Goal: Information Seeking & Learning: Learn about a topic

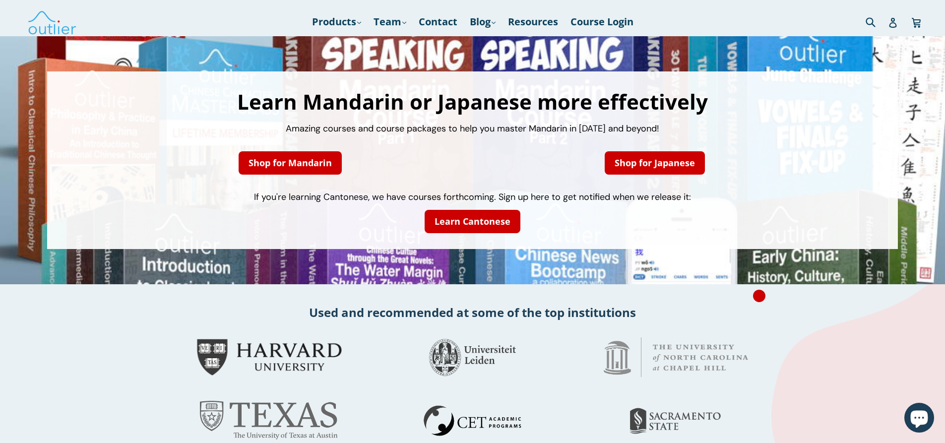
drag, startPoint x: 945, startPoint y: 74, endPoint x: 946, endPoint y: 143, distance: 69.0
click at [770, 389] on div at bounding box center [472, 421] width 595 height 64
drag, startPoint x: 945, startPoint y: 116, endPoint x: 952, endPoint y: 115, distance: 7.0
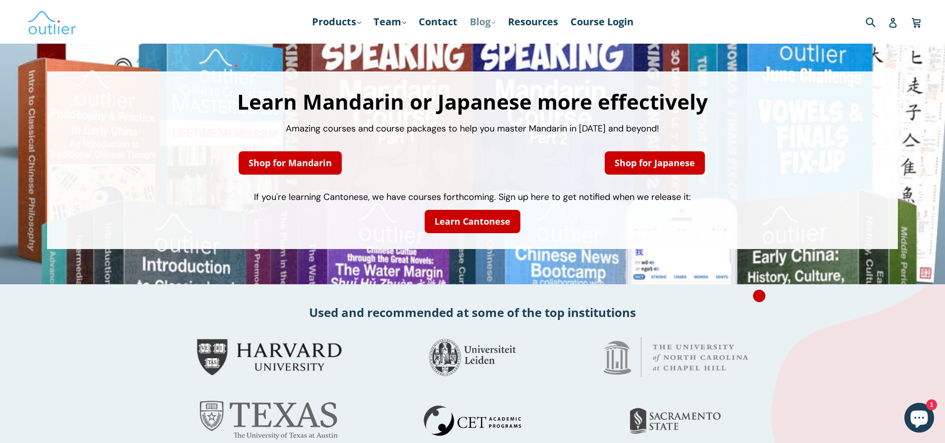
click at [479, 17] on link "Blog .cls-1{fill:#231f20} expand" at bounding box center [483, 22] width 36 height 18
click at [483, 47] on link "Chinese" at bounding box center [503, 48] width 60 height 19
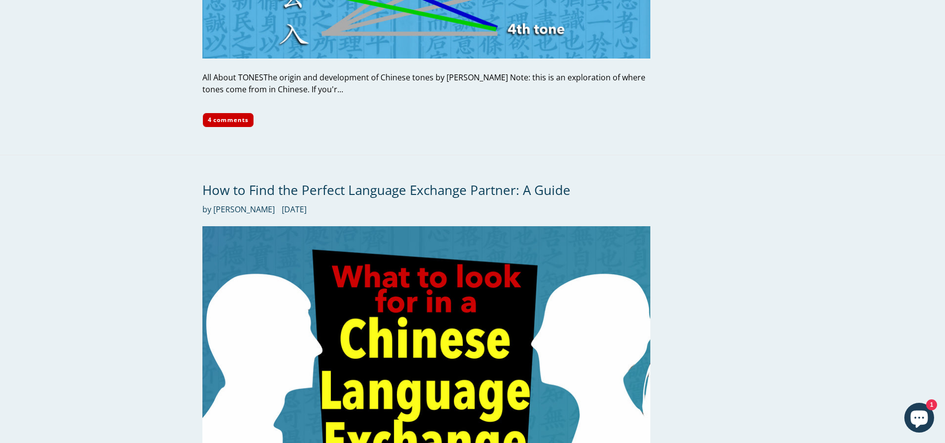
scroll to position [2020, 0]
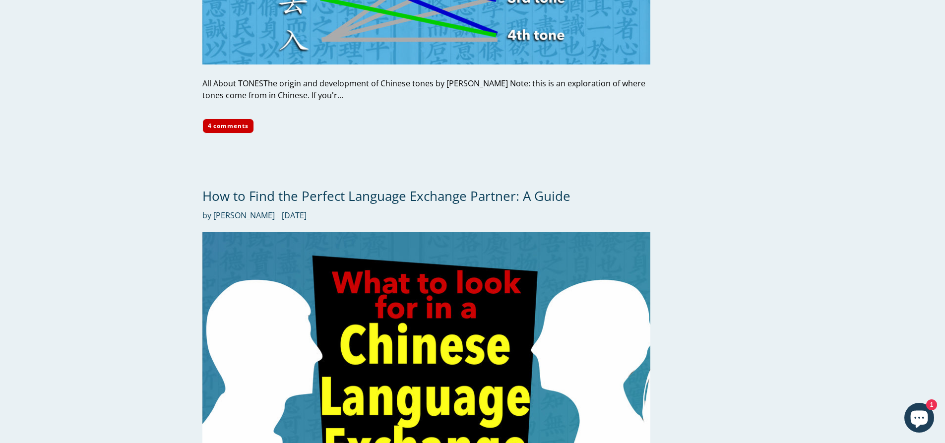
click at [815, 219] on div "How to Find the Perfect Language Exchange Partner: A Guide by John Renfroe Febr…" at bounding box center [472, 371] width 945 height 420
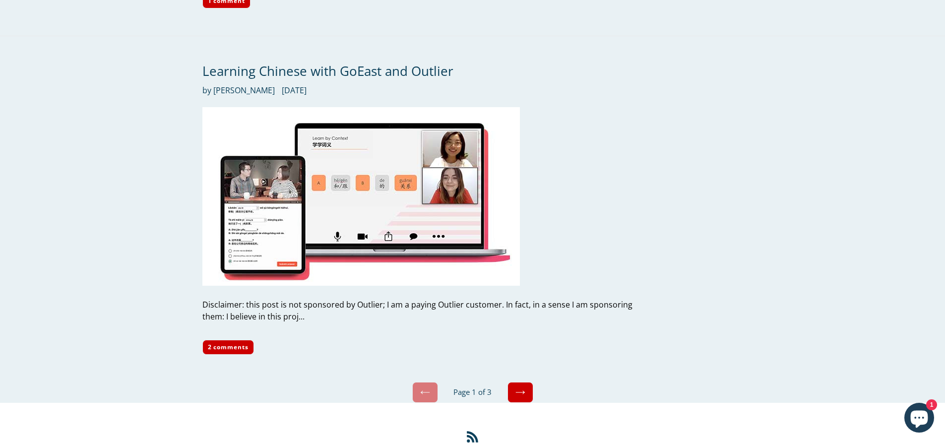
scroll to position [4675, 0]
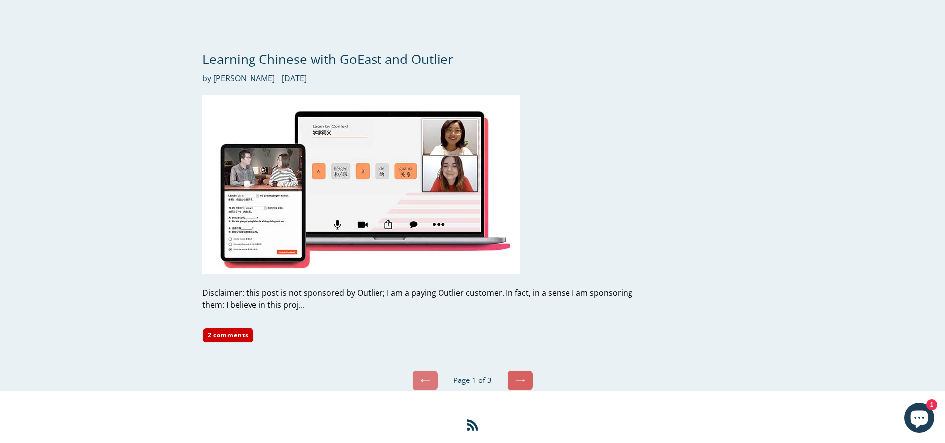
click at [519, 370] on link "Next" at bounding box center [521, 380] width 26 height 21
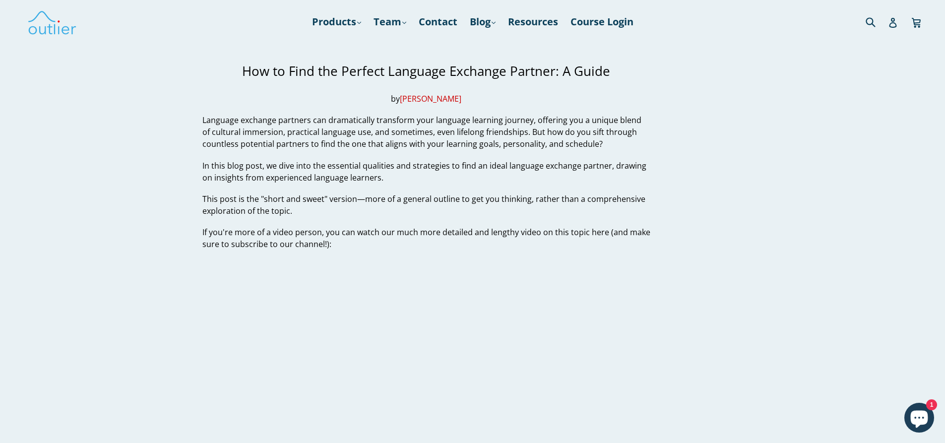
click at [483, 71] on h3 "How to Find the Perfect Language Exchange Partner: A Guide" at bounding box center [426, 71] width 448 height 15
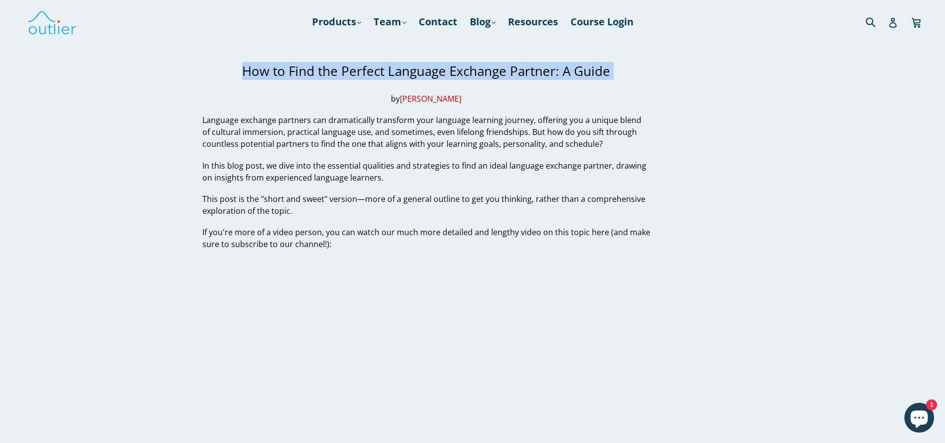
click at [483, 71] on h3 "How to Find the Perfect Language Exchange Partner: A Guide" at bounding box center [426, 71] width 448 height 15
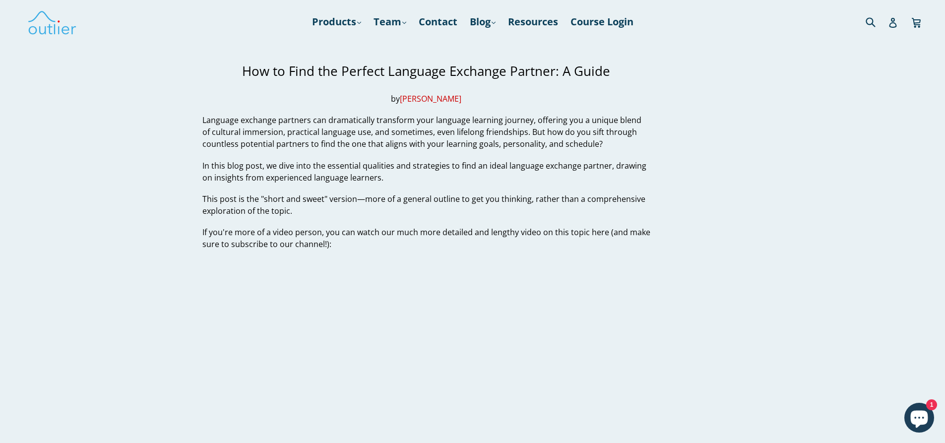
click at [526, 127] on p "Language exchange partners can dramatically transform your language learning jo…" at bounding box center [426, 132] width 448 height 36
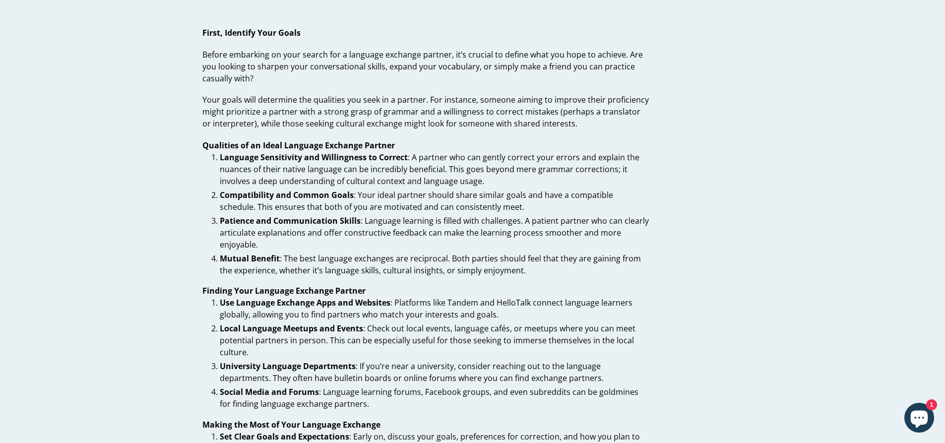
scroll to position [507, 0]
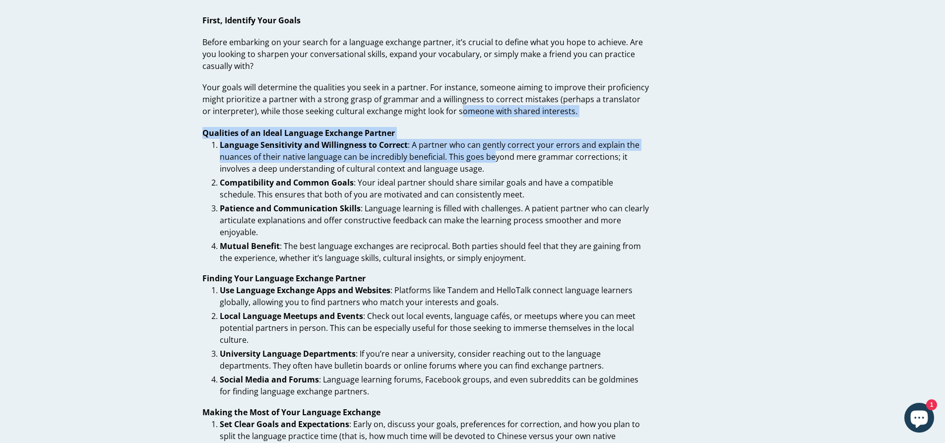
drag, startPoint x: 447, startPoint y: 107, endPoint x: 499, endPoint y: 170, distance: 81.1
click at [499, 169] on div "How to Find the Perfect Language Exchange Partner: A Guide by [PERSON_NAME] Lan…" at bounding box center [426, 134] width 448 height 1157
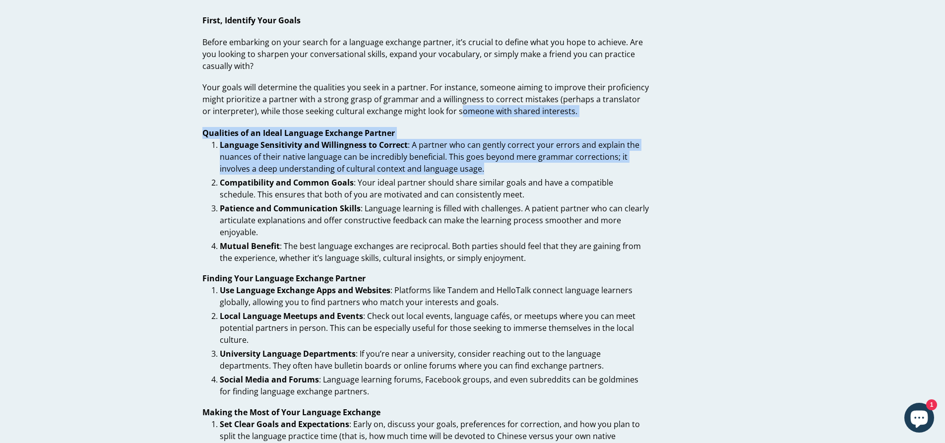
click at [501, 173] on li "Language Sensitivity and Willingness to Correct : A partner who can gently corr…" at bounding box center [435, 157] width 431 height 36
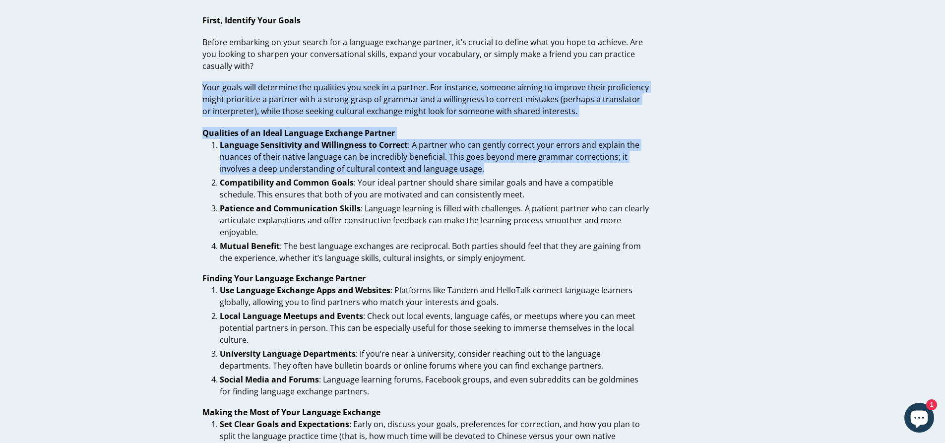
drag, startPoint x: 501, startPoint y: 173, endPoint x: 445, endPoint y: 70, distance: 116.3
click at [445, 70] on div "How to Find the Perfect Language Exchange Partner: A Guide by John Renfroe Lang…" at bounding box center [426, 134] width 448 height 1157
click at [445, 69] on p "Before embarking on your search for a language exchange partner, it’s crucial t…" at bounding box center [426, 54] width 448 height 36
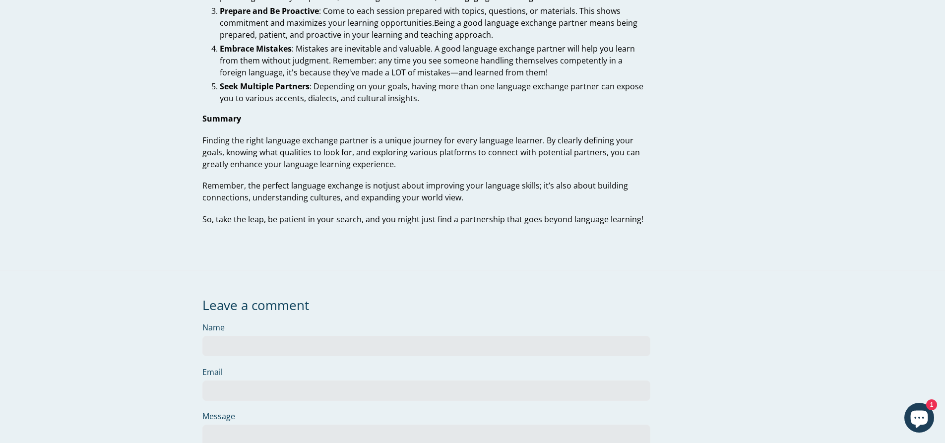
scroll to position [1000, 0]
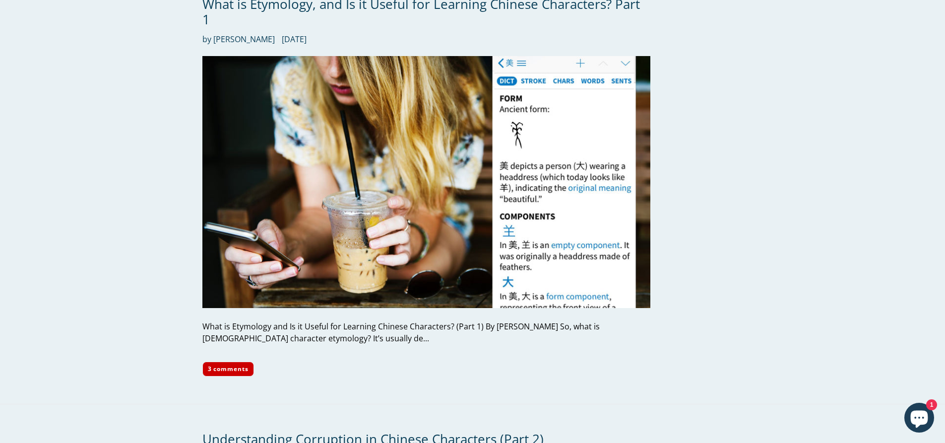
scroll to position [2277, 0]
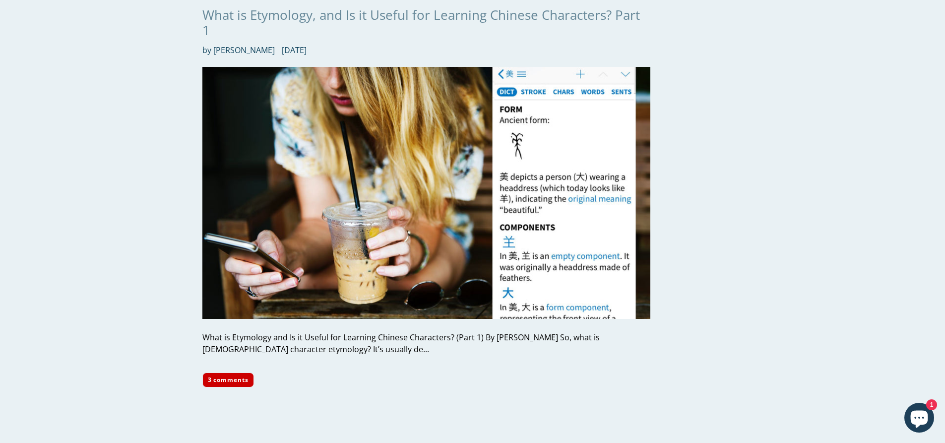
click at [345, 16] on link "What is Etymology, and Is it Useful for Learning Chinese Characters? Part 1" at bounding box center [421, 22] width 438 height 33
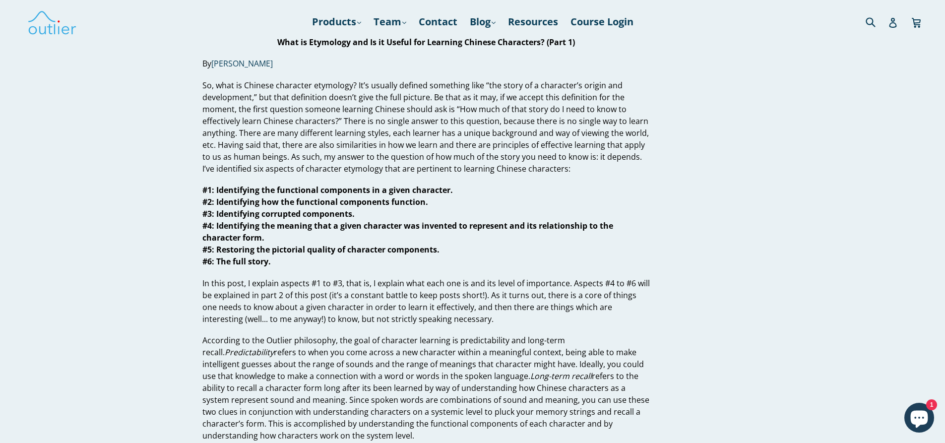
click at [593, 287] on p "In this post, I explain aspects #1 to #3, that is, I explain what each one is a…" at bounding box center [426, 301] width 448 height 48
click at [587, 186] on p "#1: Identifying the functional components in a given character. #2: Identifying…" at bounding box center [426, 225] width 448 height 83
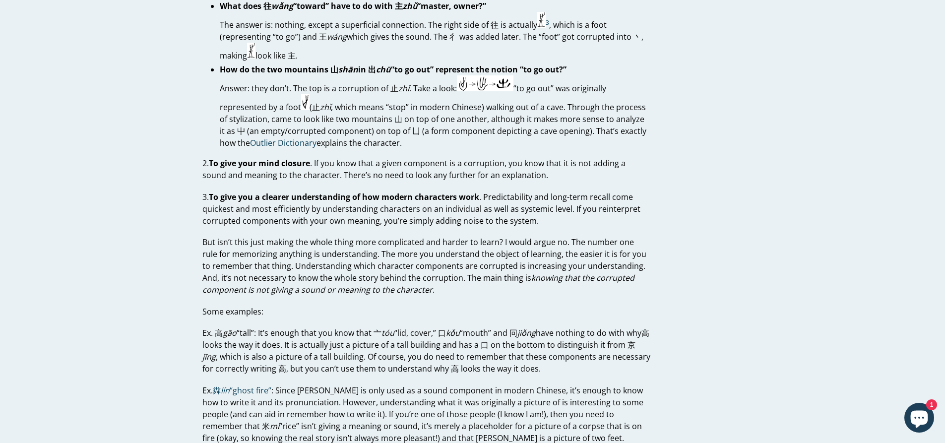
scroll to position [1550, 0]
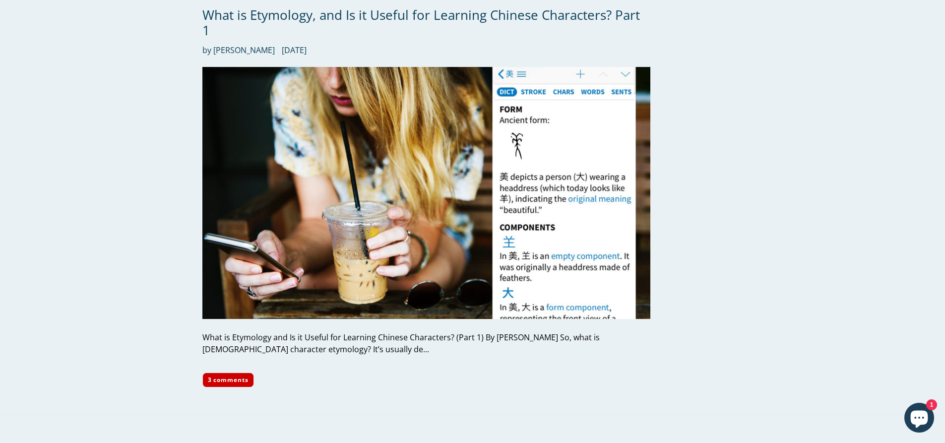
click at [111, 172] on div "What is Etymology, and Is it Useful for Learning Chinese Characters? Part 1 by …" at bounding box center [472, 197] width 945 height 435
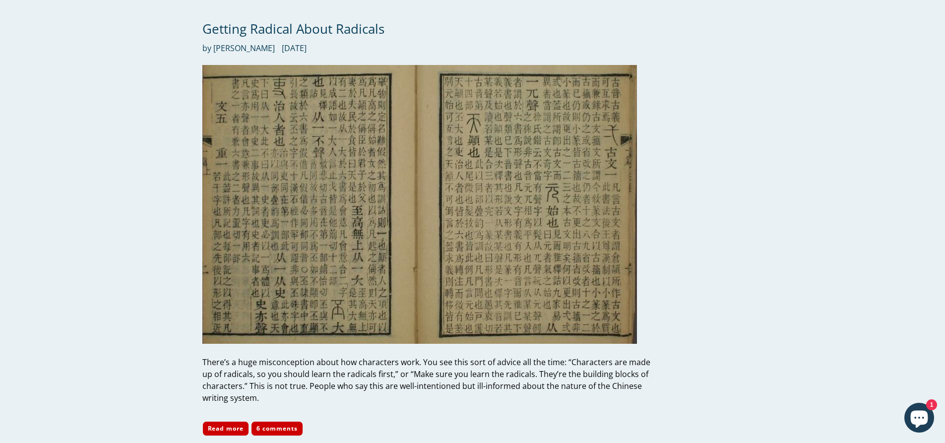
scroll to position [3241, 0]
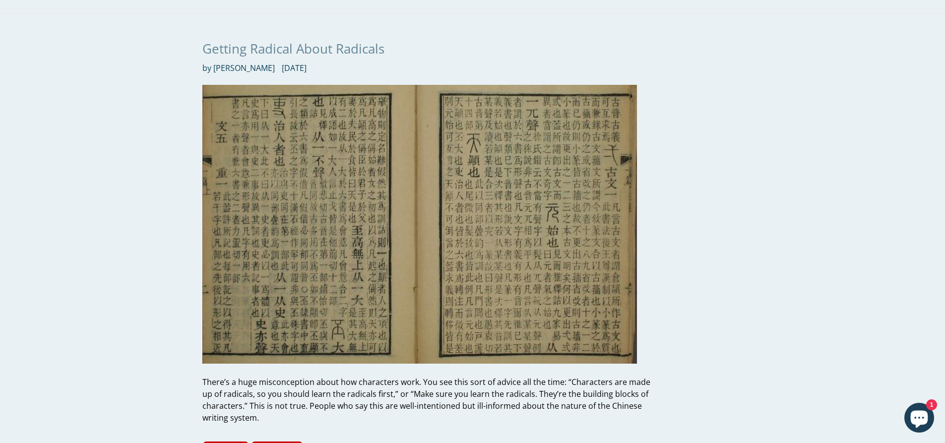
click at [231, 40] on link "Getting Radical About Radicals" at bounding box center [293, 49] width 182 height 18
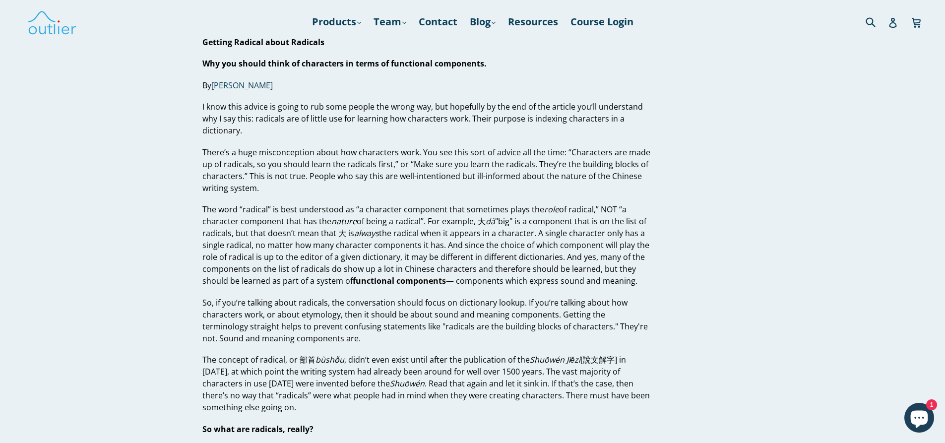
scroll to position [387, 0]
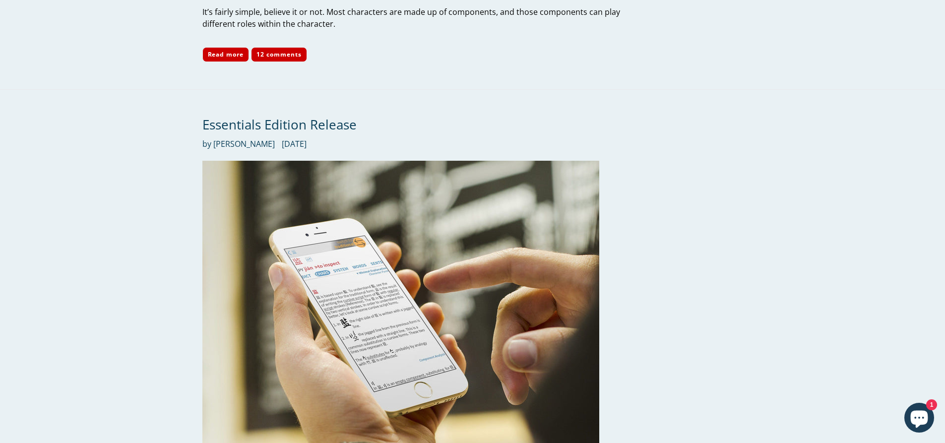
scroll to position [4247, 0]
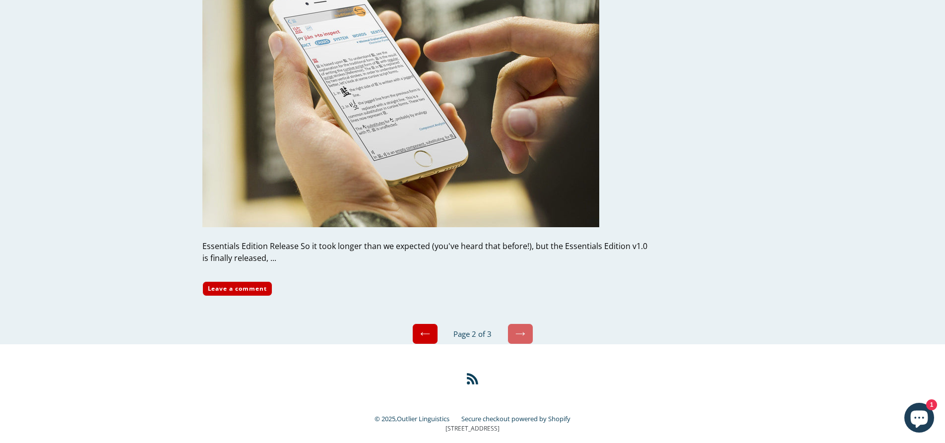
click at [521, 323] on link "Next" at bounding box center [521, 333] width 26 height 21
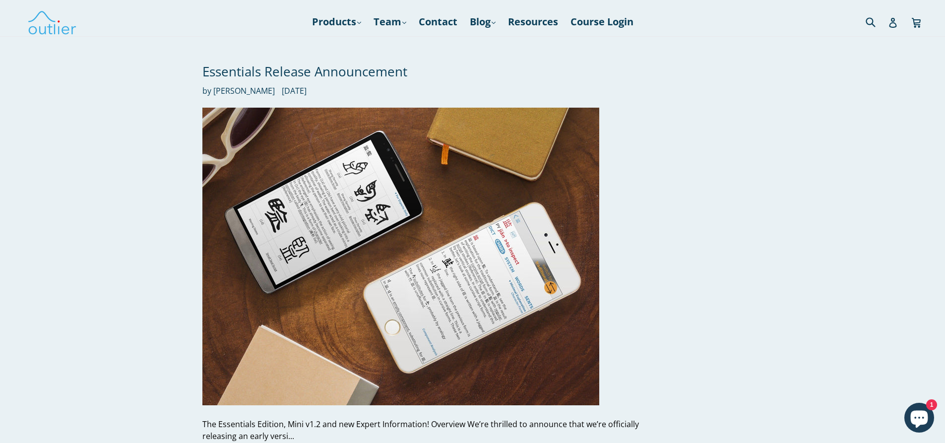
click at [749, 145] on div "Essentials Release Announcement by John Renfroe October 13, 2017 The Essentials…" at bounding box center [472, 269] width 595 height 465
